Goal: Task Accomplishment & Management: Manage account settings

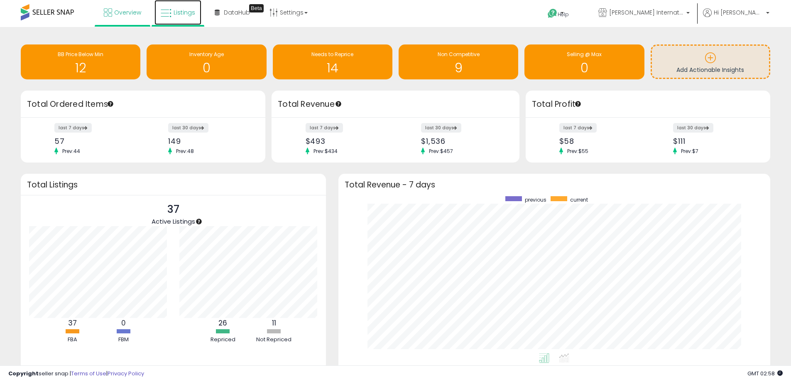
click at [184, 10] on span "Listings" at bounding box center [185, 12] width 22 height 8
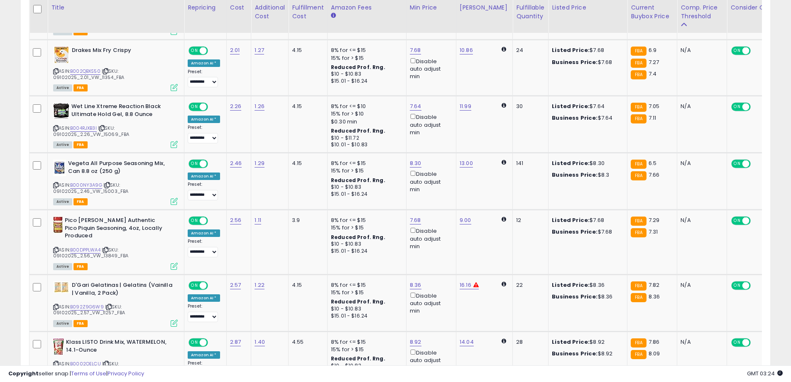
scroll to position [747, 0]
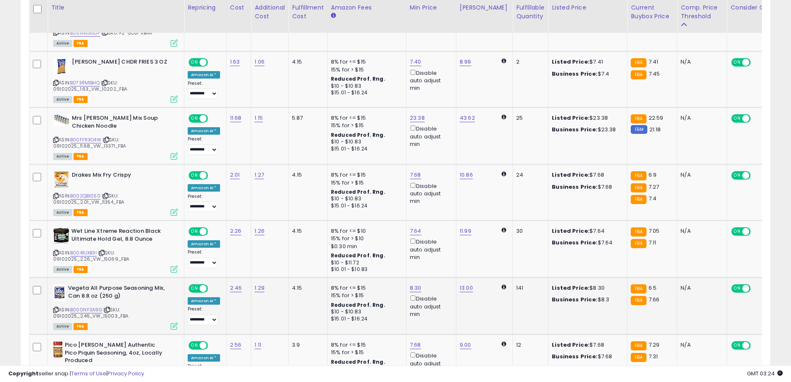
click at [89, 289] on div "ASIN: B000NY3A9G | SKU: 09102025_2.46_VW_15003_FBA Active FBA" at bounding box center [115, 306] width 125 height 44
click at [90, 306] on link "B000NY3A9G" at bounding box center [86, 309] width 32 height 7
click at [82, 306] on link "B000NY3A9G" at bounding box center [86, 309] width 32 height 7
